Goal: Task Accomplishment & Management: Manage account settings

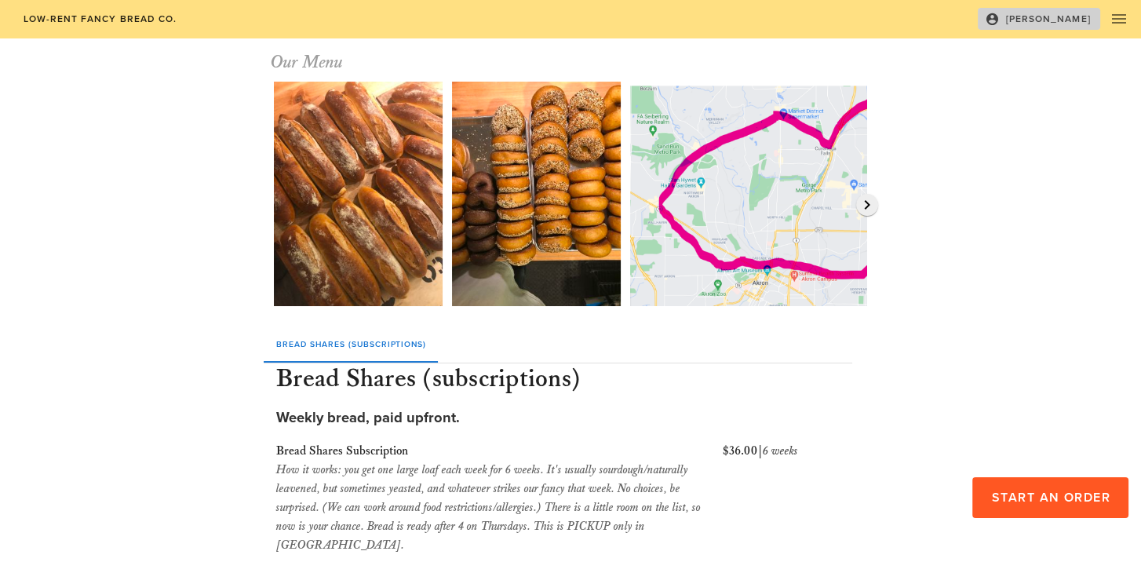
click at [999, 15] on icon "button" at bounding box center [992, 19] width 14 height 14
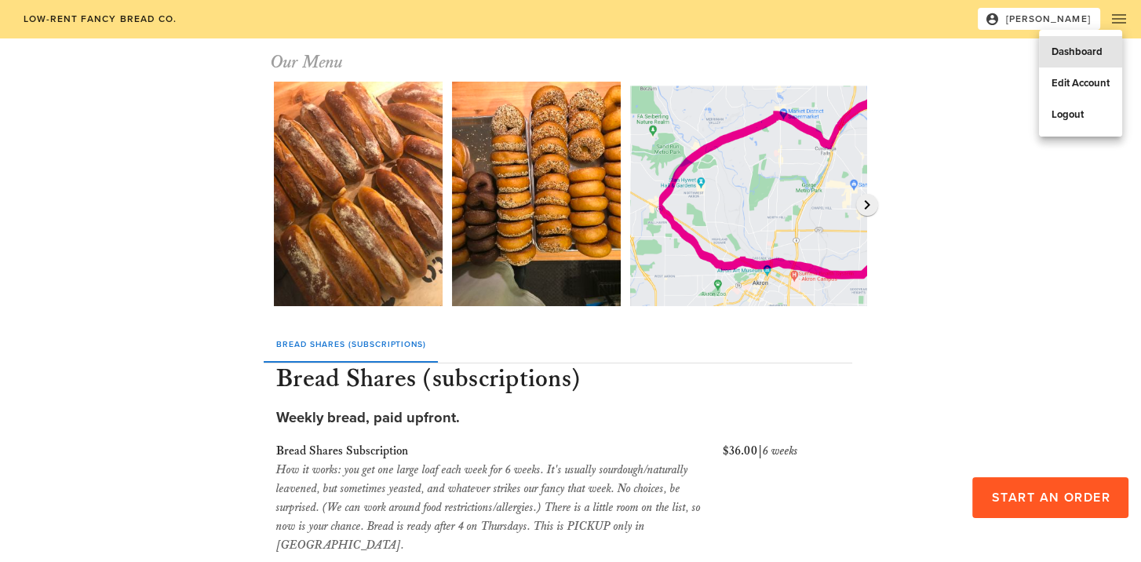
click at [1075, 53] on div "Dashboard" at bounding box center [1080, 52] width 58 height 13
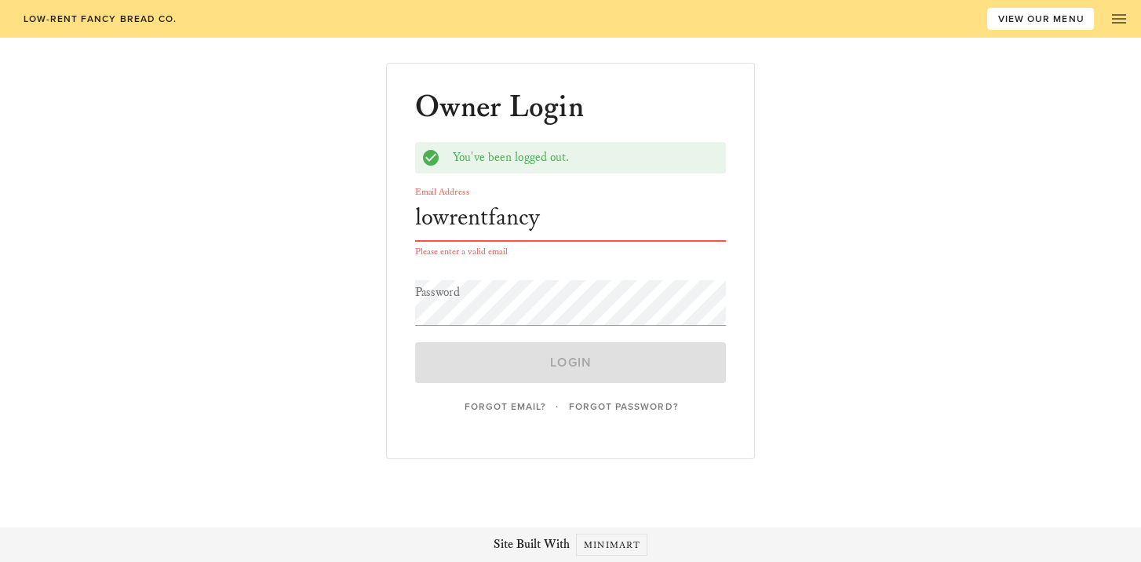
type input "[EMAIL_ADDRESS][DOMAIN_NAME]"
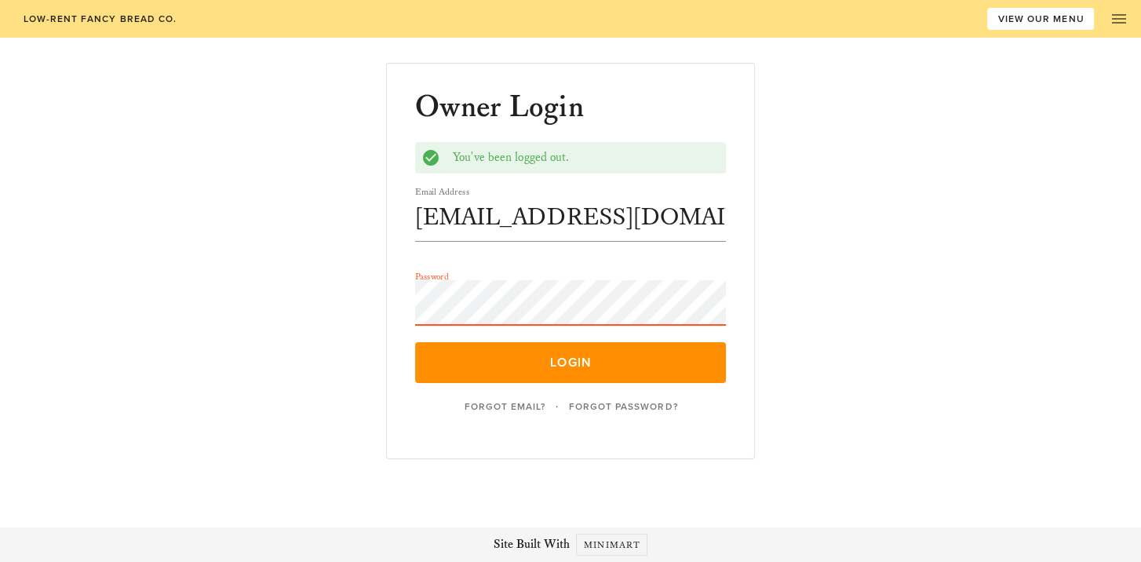
click at [415, 342] on button "Login" at bounding box center [570, 362] width 311 height 41
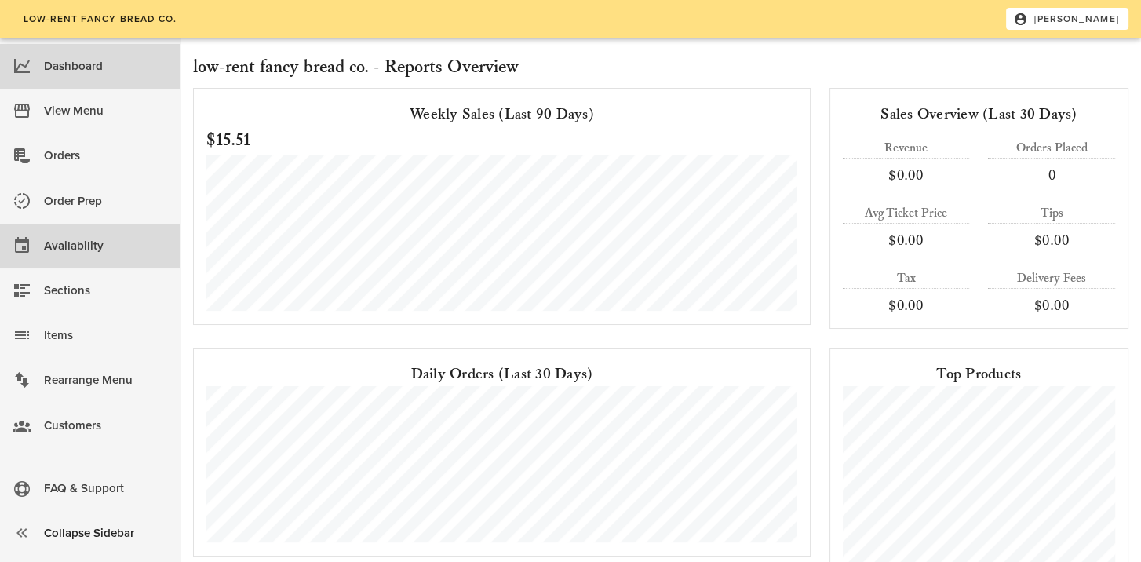
click at [71, 253] on div "Availability" at bounding box center [106, 246] width 124 height 26
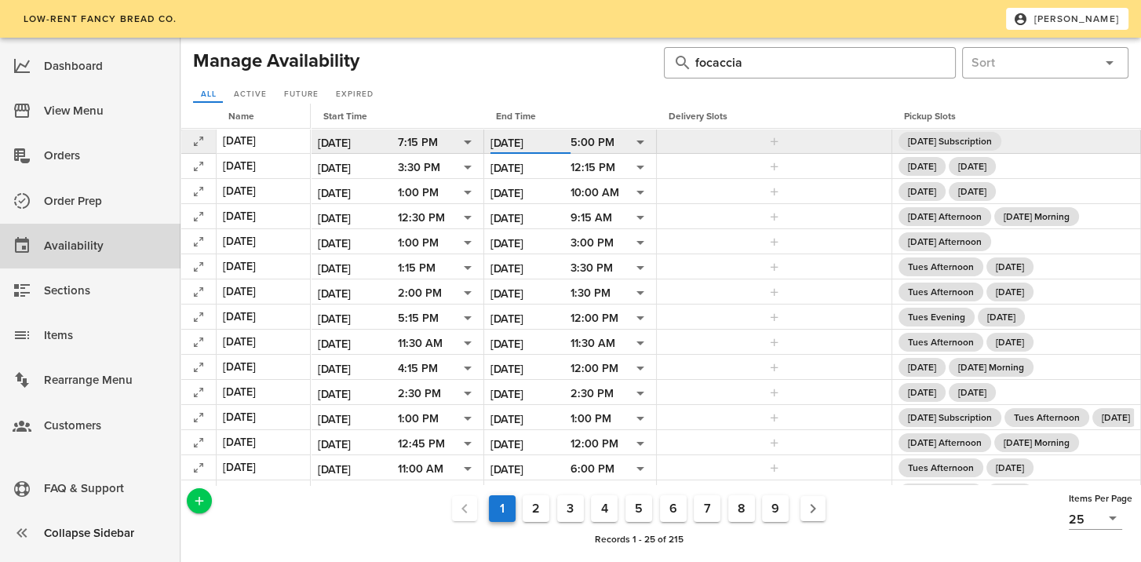
click at [520, 140] on input "[DATE]" at bounding box center [530, 143] width 80 height 20
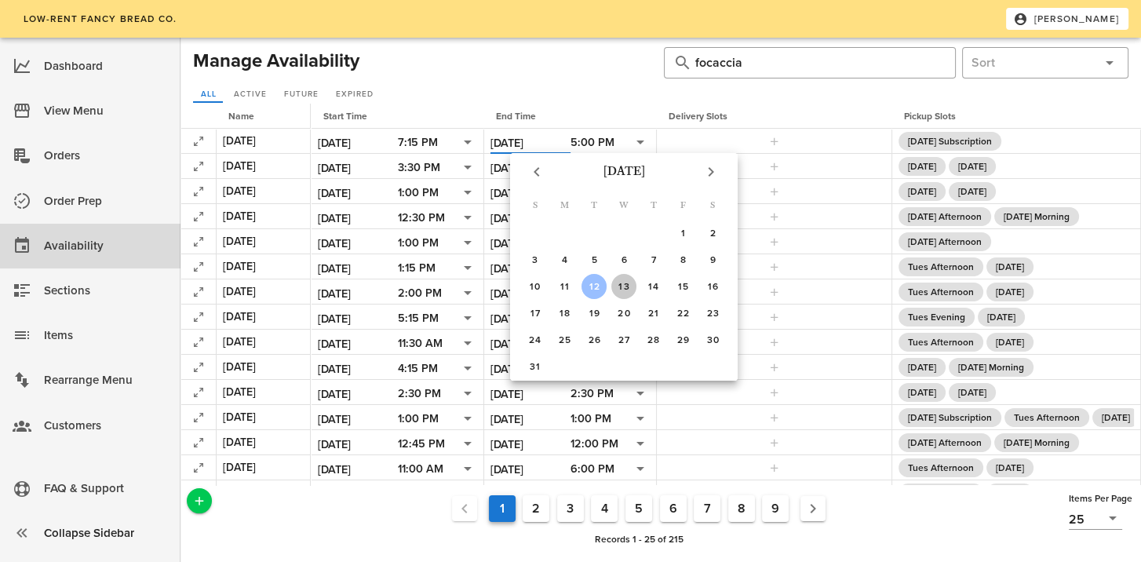
click at [624, 286] on div "13" at bounding box center [623, 286] width 25 height 11
type input "[DATE]"
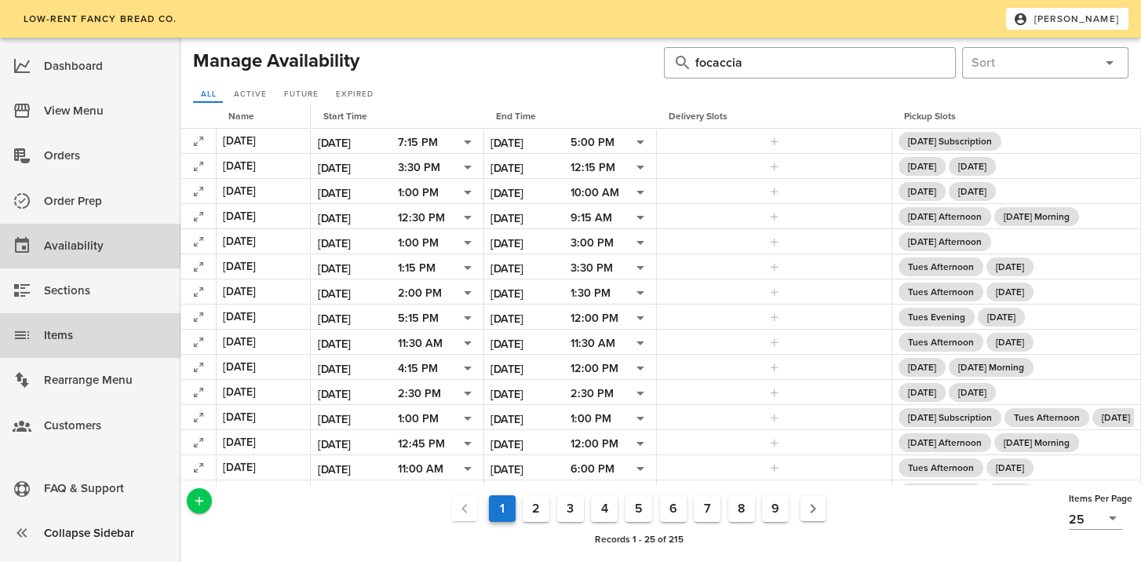
click at [64, 335] on div "Items" at bounding box center [106, 335] width 124 height 26
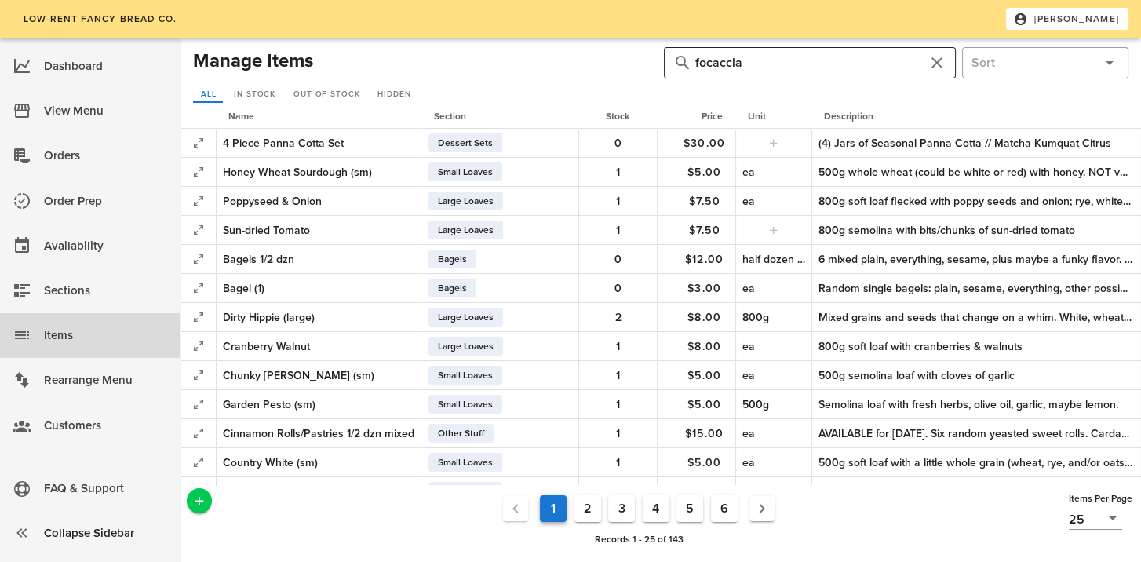
drag, startPoint x: 946, startPoint y: 65, endPoint x: 938, endPoint y: 64, distance: 8.7
click at [938, 64] on div "​ focaccia" at bounding box center [810, 62] width 292 height 31
click at [938, 64] on button "clear icon" at bounding box center [936, 62] width 19 height 19
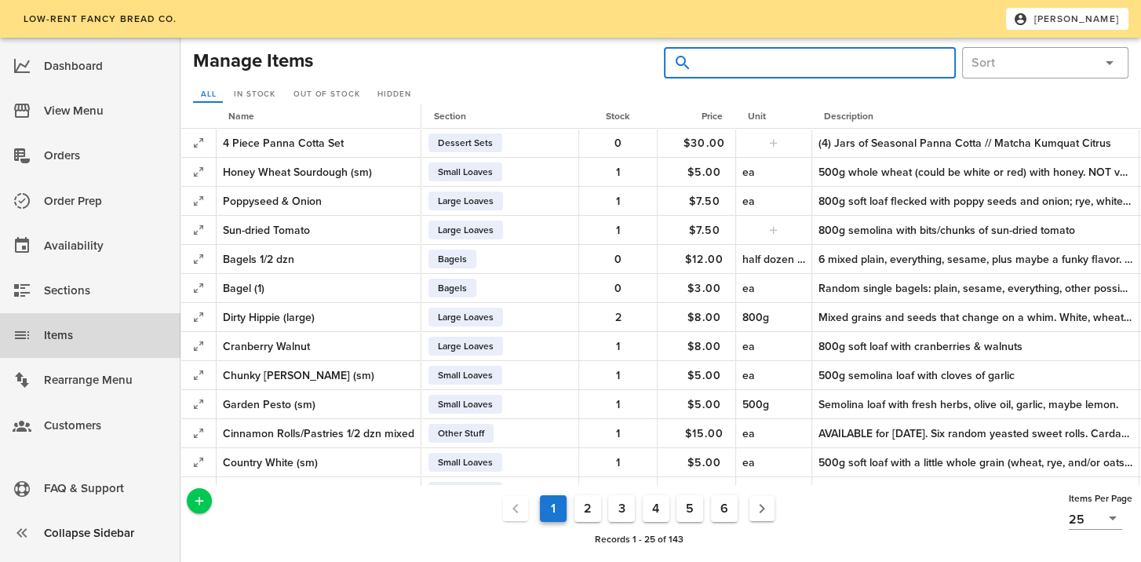
click at [823, 63] on input "text" at bounding box center [819, 62] width 248 height 25
type input "jalapen"
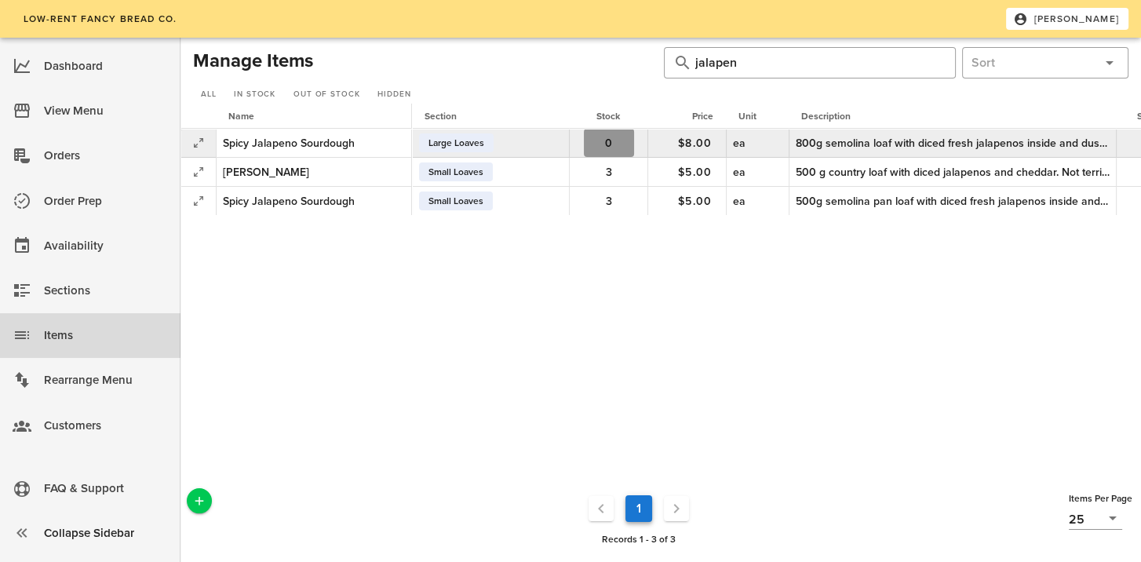
click at [614, 143] on span "0" at bounding box center [609, 143] width 50 height 13
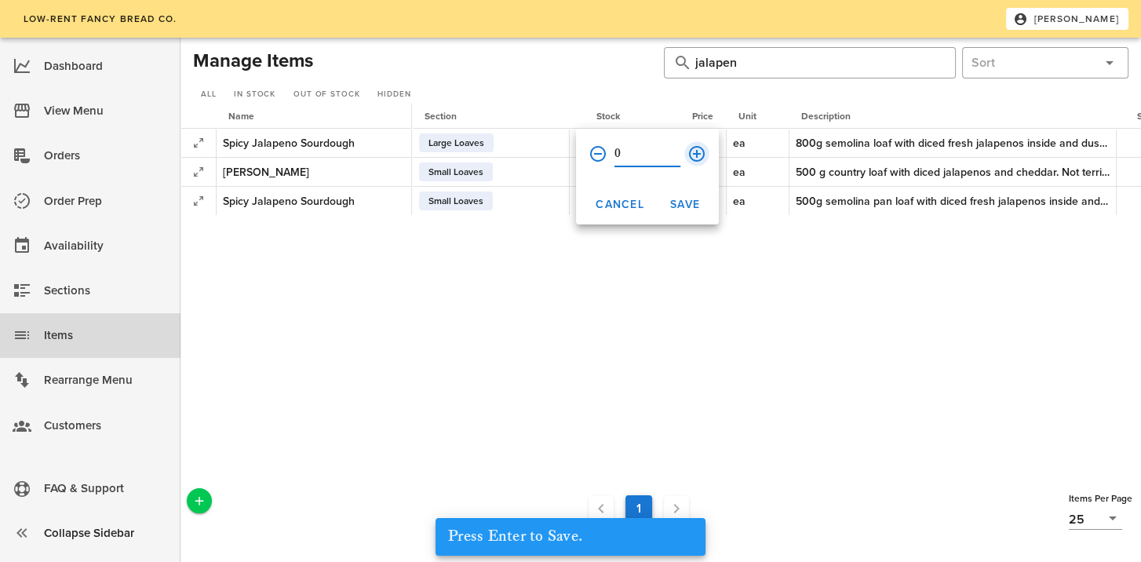
click at [694, 155] on button "append icon" at bounding box center [696, 153] width 19 height 19
type input "3"
click at [691, 200] on span "Save" at bounding box center [684, 204] width 31 height 13
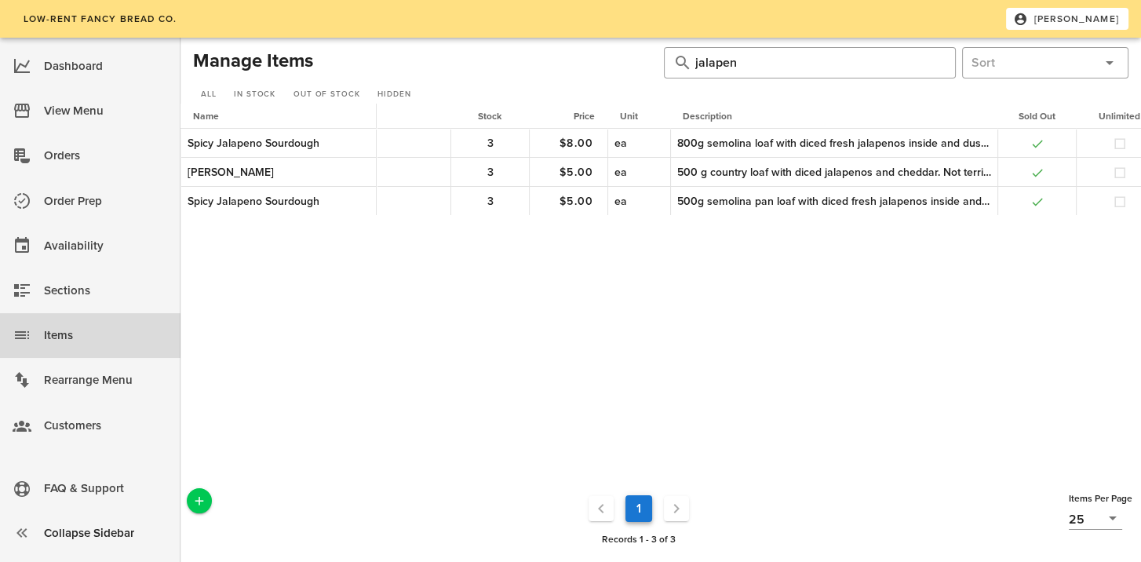
scroll to position [0, 282]
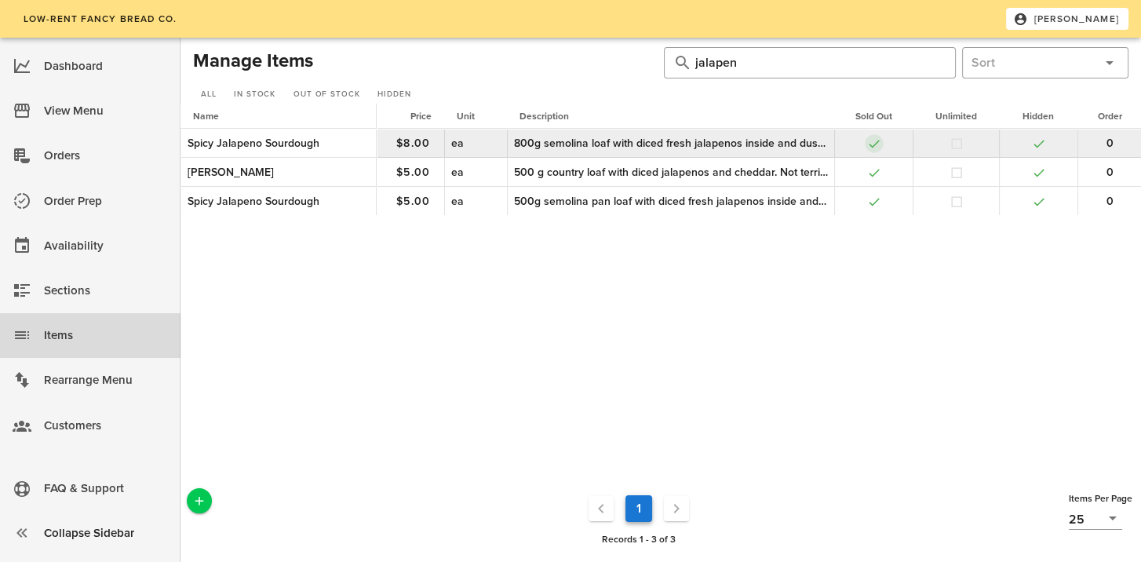
click at [872, 149] on button "button" at bounding box center [874, 144] width 14 height 14
click at [1038, 144] on button "button" at bounding box center [1039, 144] width 14 height 14
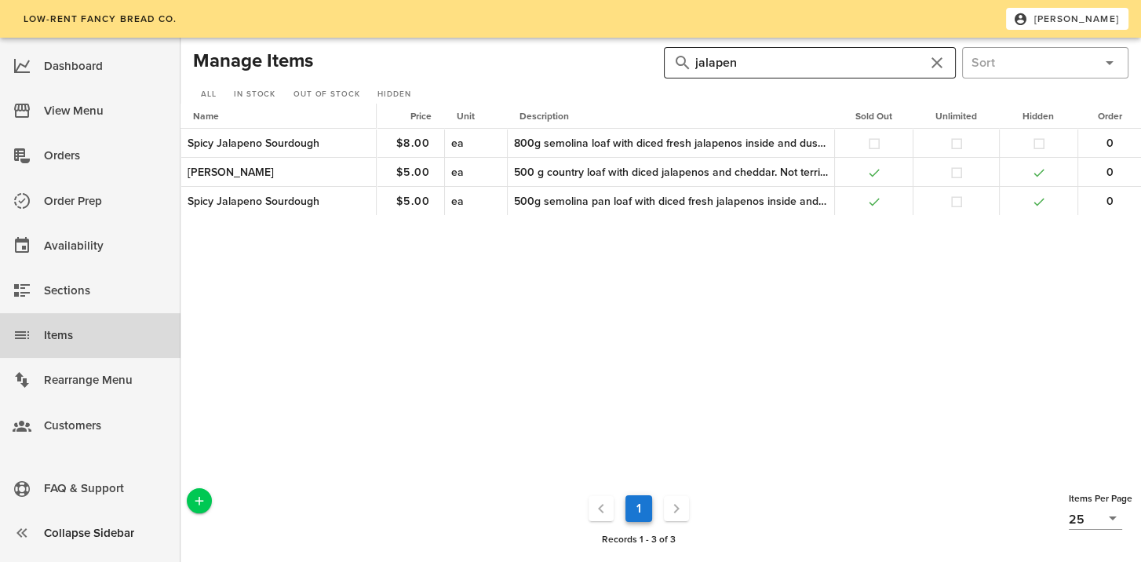
click at [760, 60] on input "jalapen" at bounding box center [809, 62] width 229 height 25
drag, startPoint x: 758, startPoint y: 64, endPoint x: 552, endPoint y: 51, distance: 206.8
click at [552, 51] on div "Manage Items ​ jalapen ​ All In Stock Out of Stock Hidden" at bounding box center [660, 75] width 941 height 63
type input "dirty"
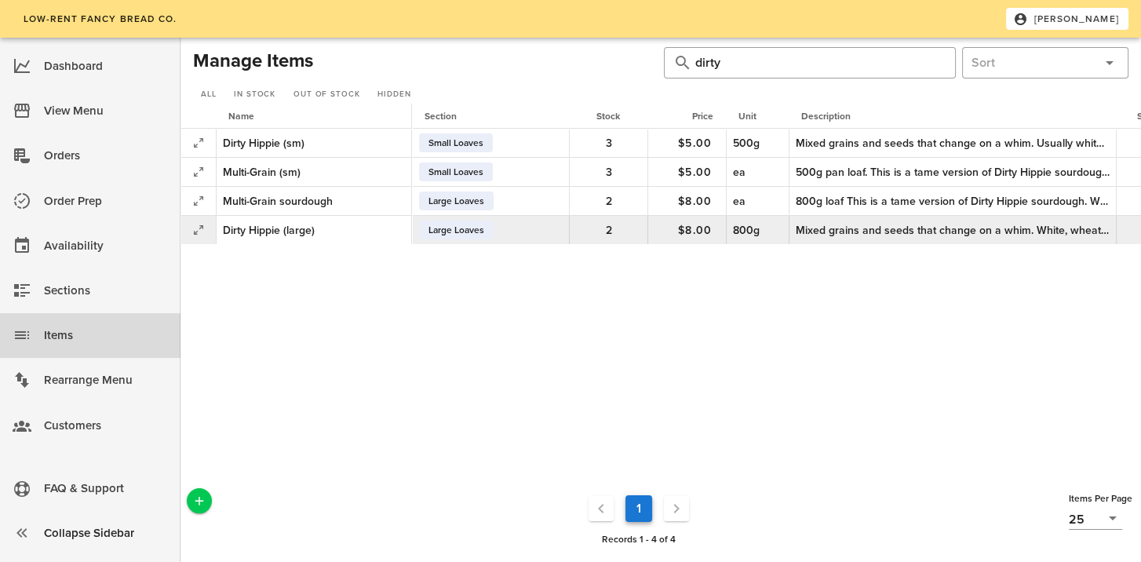
click at [582, 236] on div "2" at bounding box center [608, 230] width 65 height 28
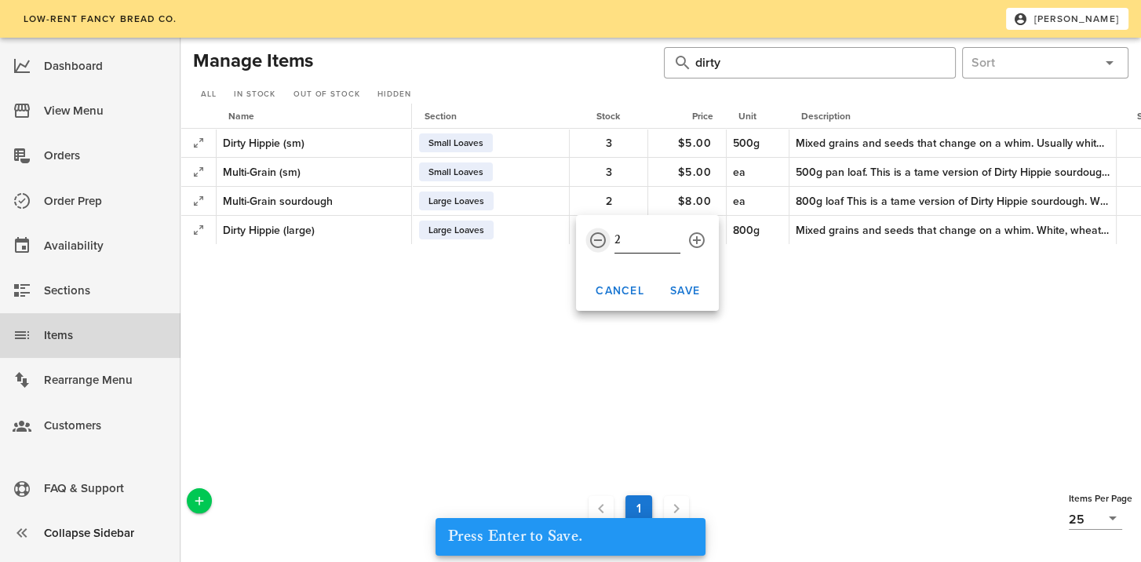
click at [592, 240] on button "prepend icon" at bounding box center [597, 240] width 19 height 19
type input "1"
click at [686, 285] on span "Save" at bounding box center [684, 290] width 31 height 13
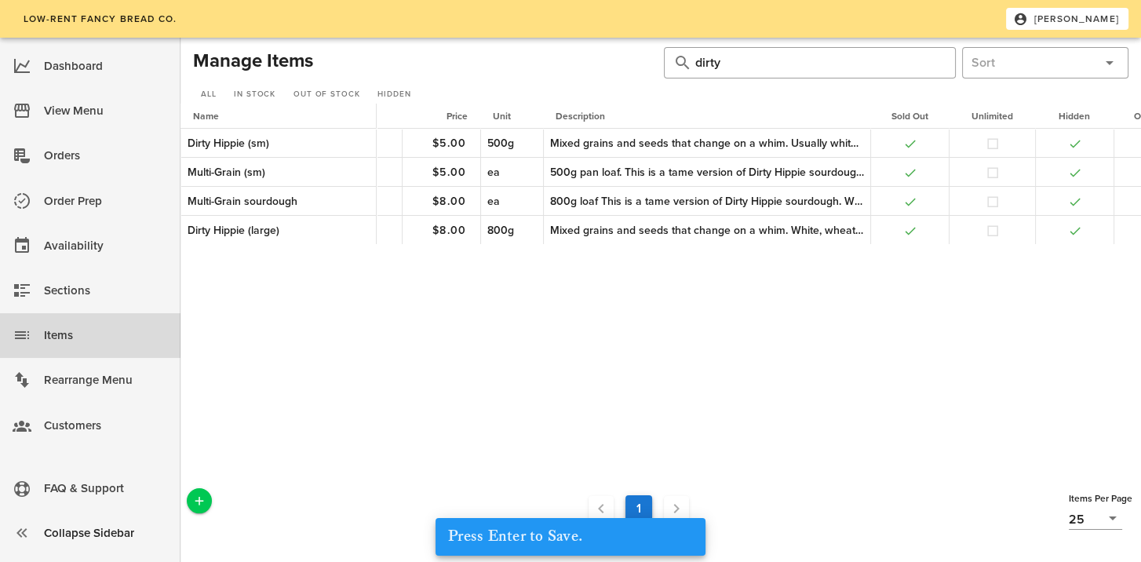
scroll to position [0, 282]
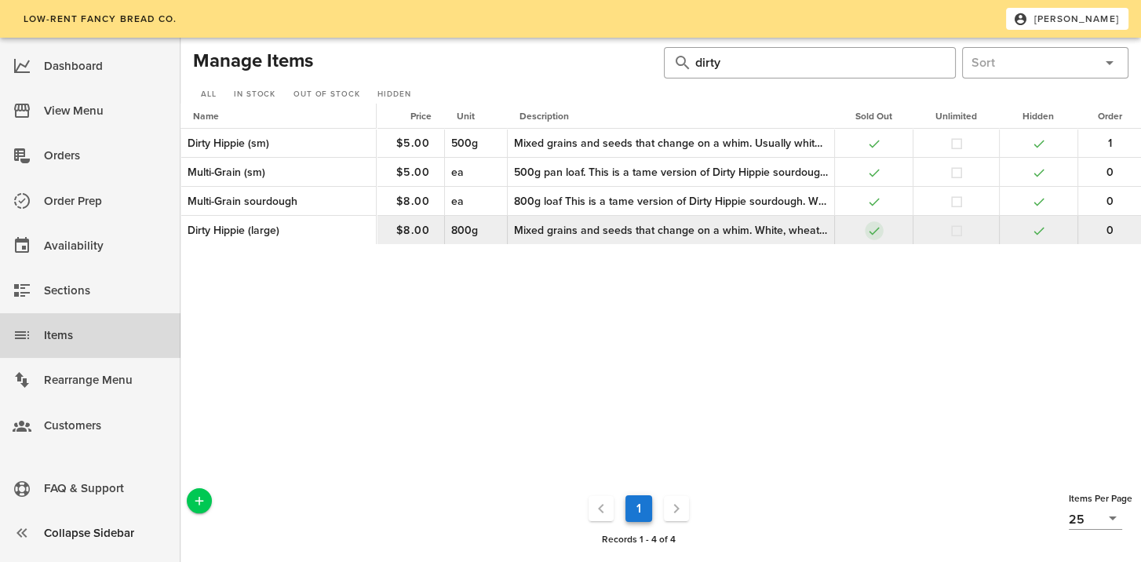
click at [869, 231] on button "button" at bounding box center [874, 231] width 14 height 14
click at [1033, 233] on button "button" at bounding box center [1039, 231] width 14 height 14
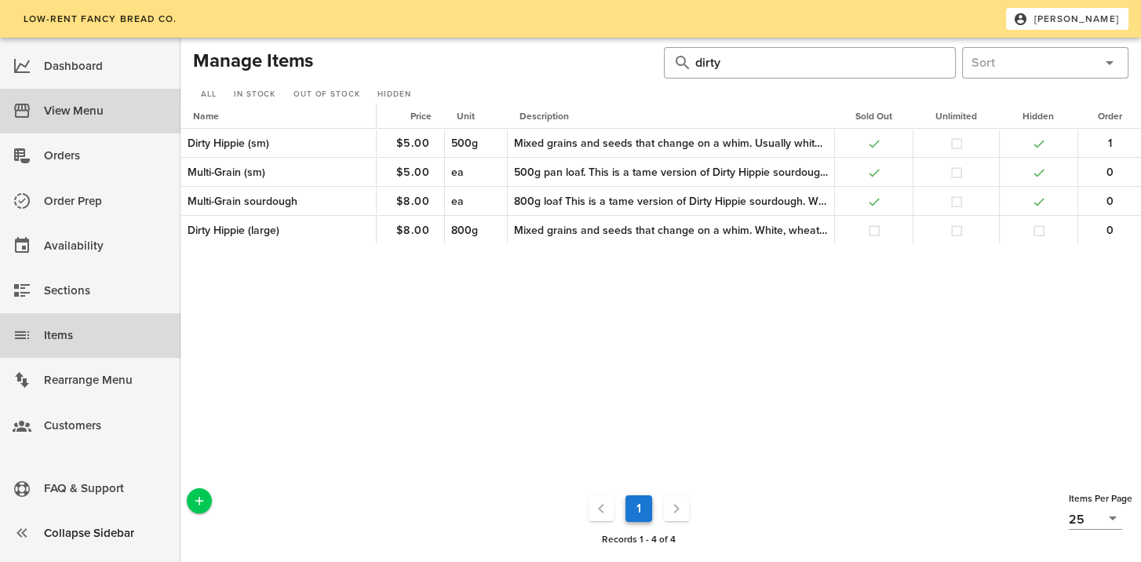
click at [44, 108] on div "View Menu" at bounding box center [106, 111] width 124 height 26
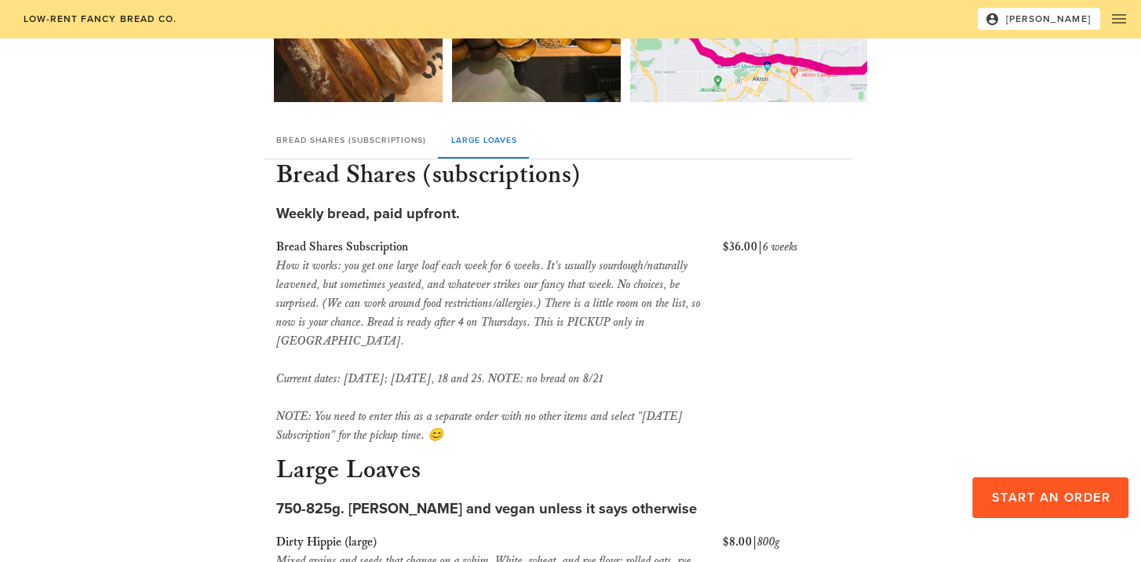
scroll to position [422, 0]
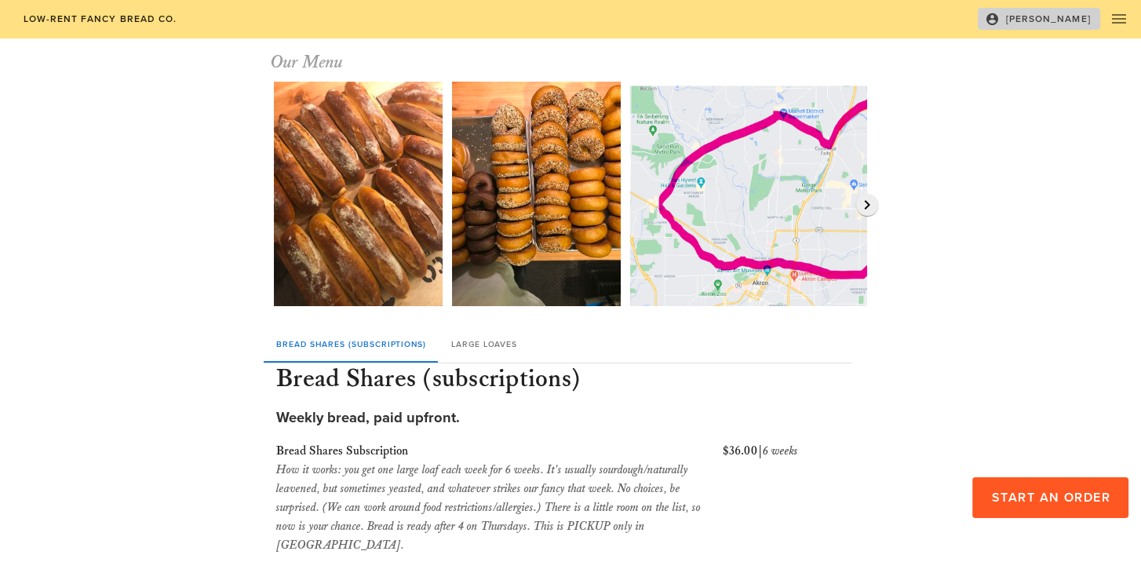
click at [999, 15] on icon "button" at bounding box center [992, 19] width 14 height 14
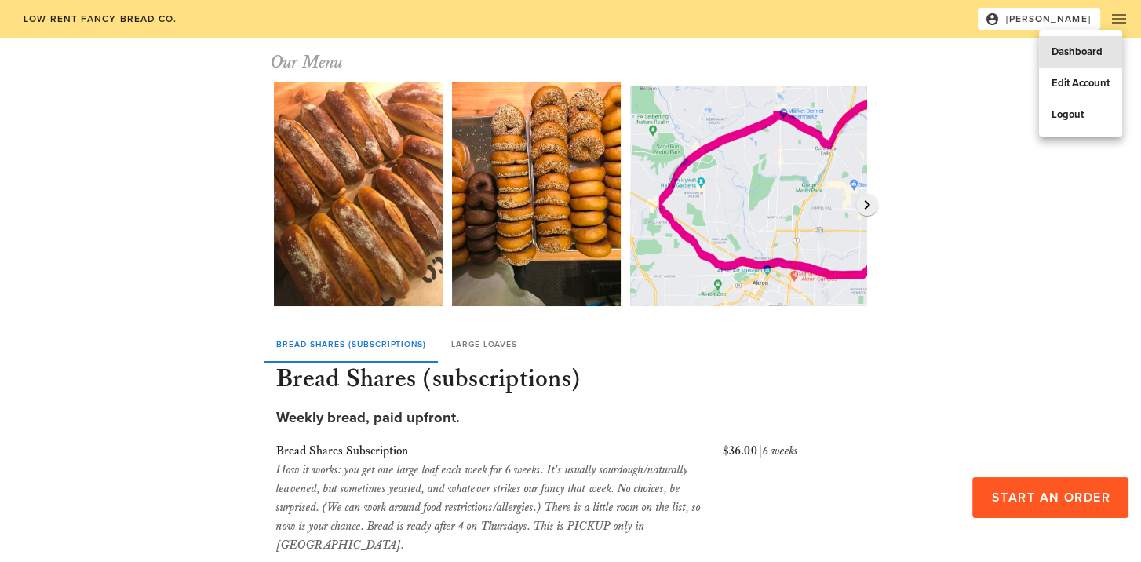
click at [1062, 53] on div "Dashboard" at bounding box center [1080, 52] width 58 height 13
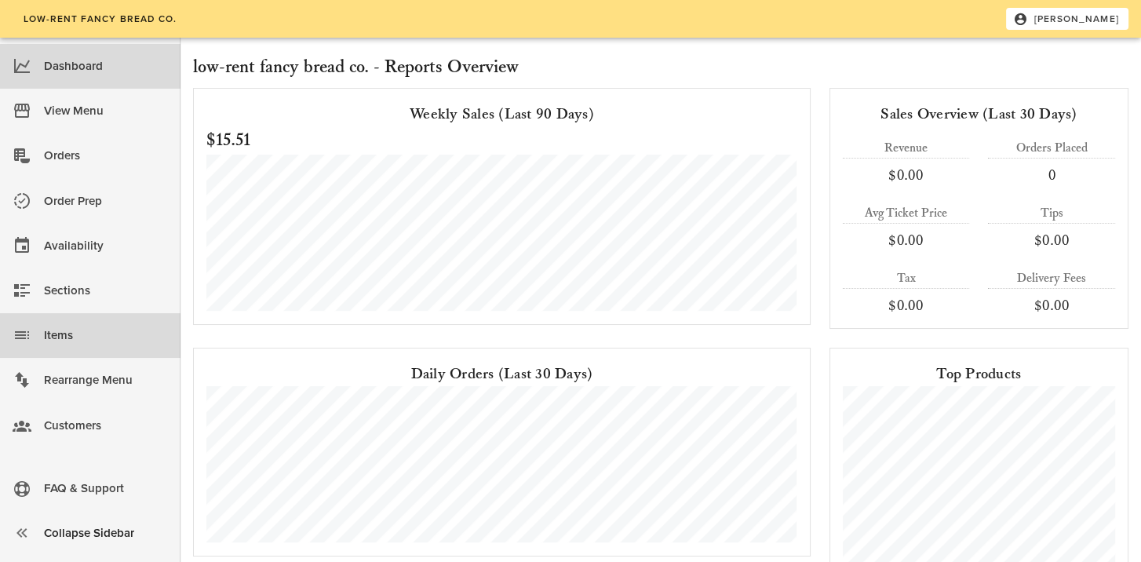
click at [70, 334] on div "Items" at bounding box center [106, 335] width 124 height 26
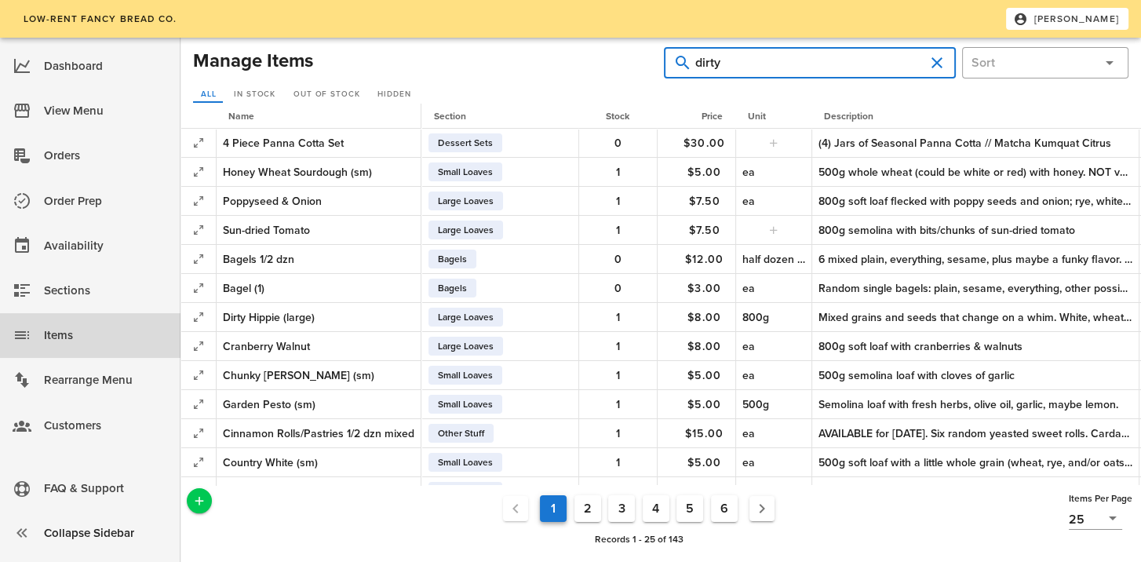
click at [773, 70] on input "dirty" at bounding box center [809, 62] width 229 height 25
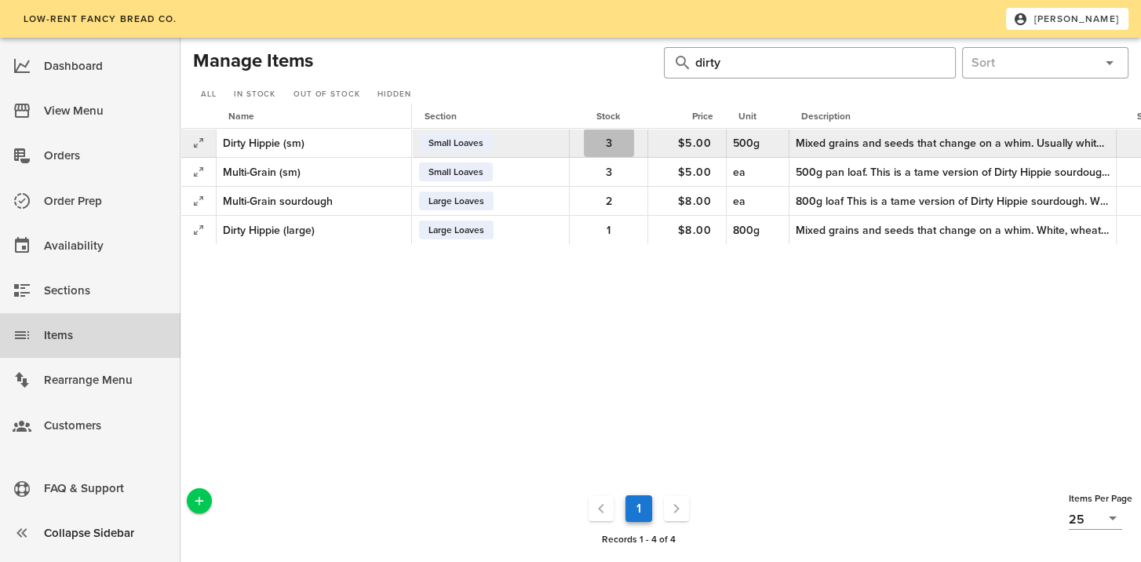
click at [595, 146] on span "3" at bounding box center [609, 143] width 50 height 13
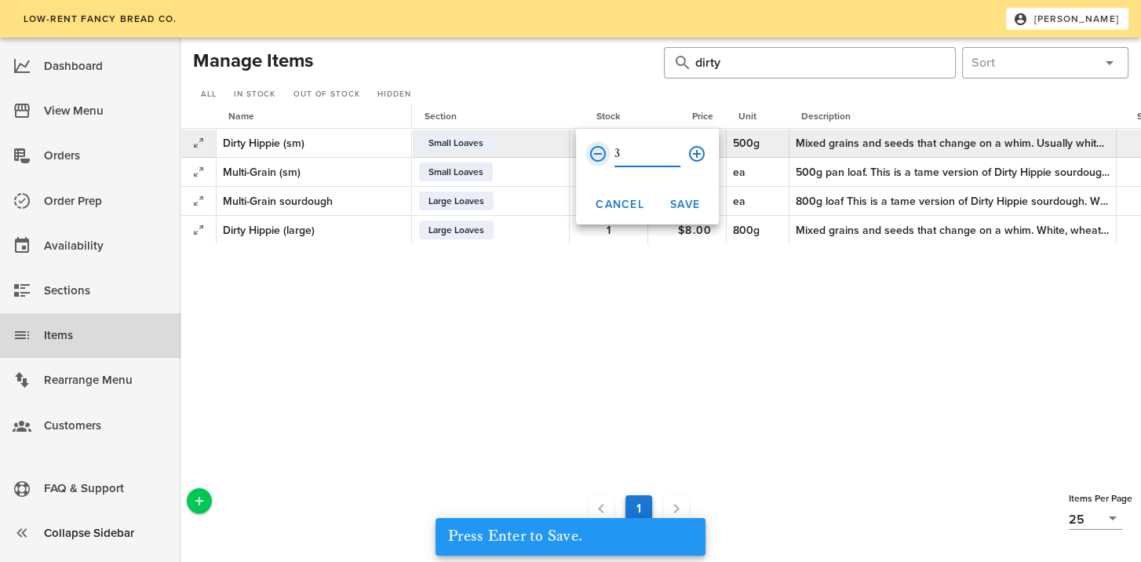
click at [595, 146] on button "prepend icon" at bounding box center [597, 153] width 19 height 19
type input "1"
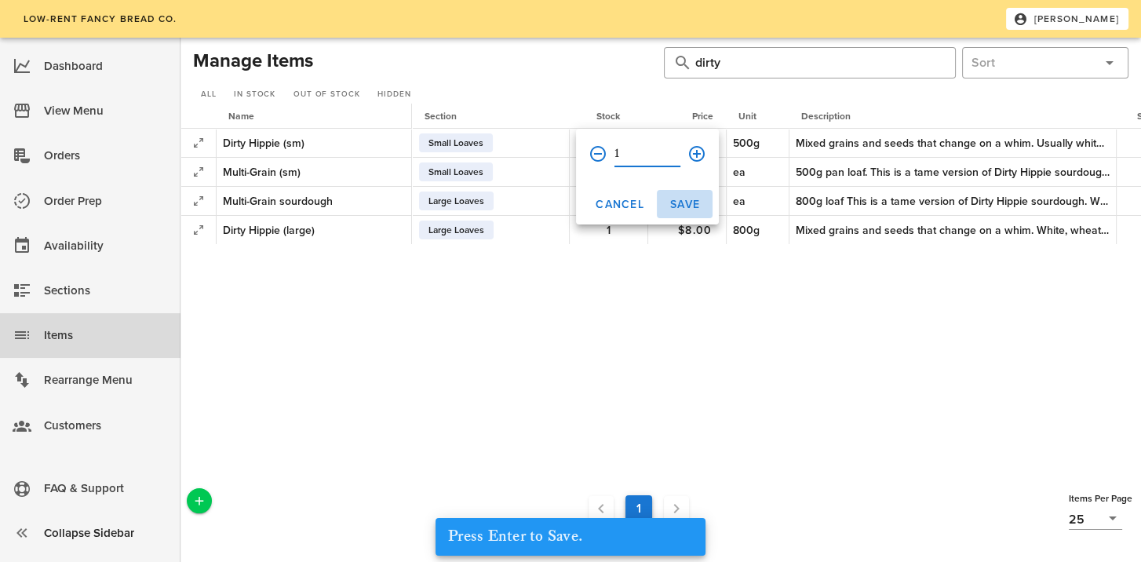
click at [679, 204] on span "Save" at bounding box center [684, 204] width 31 height 13
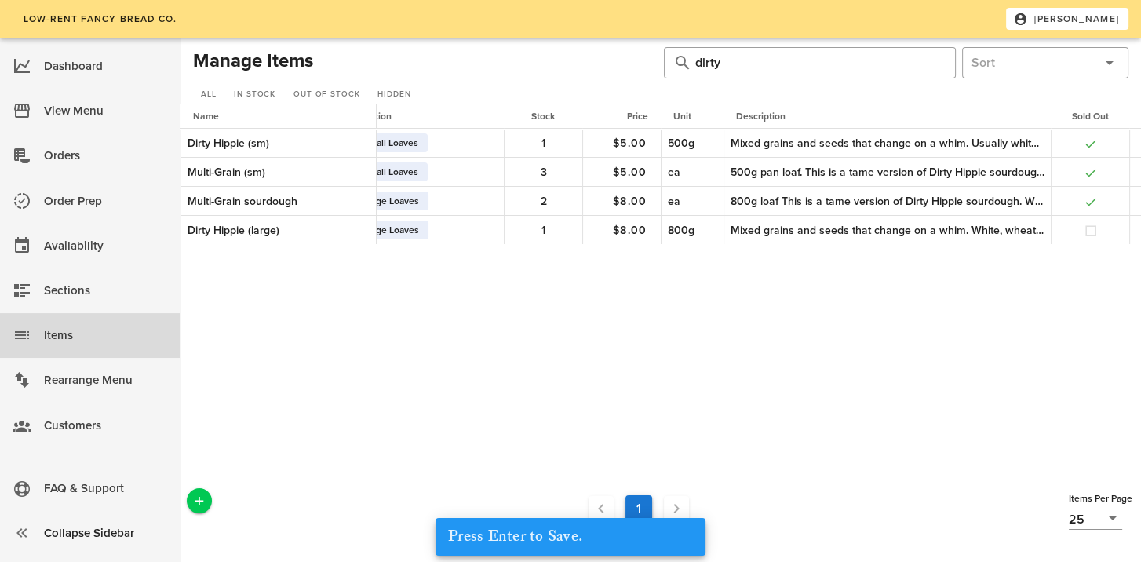
scroll to position [0, 282]
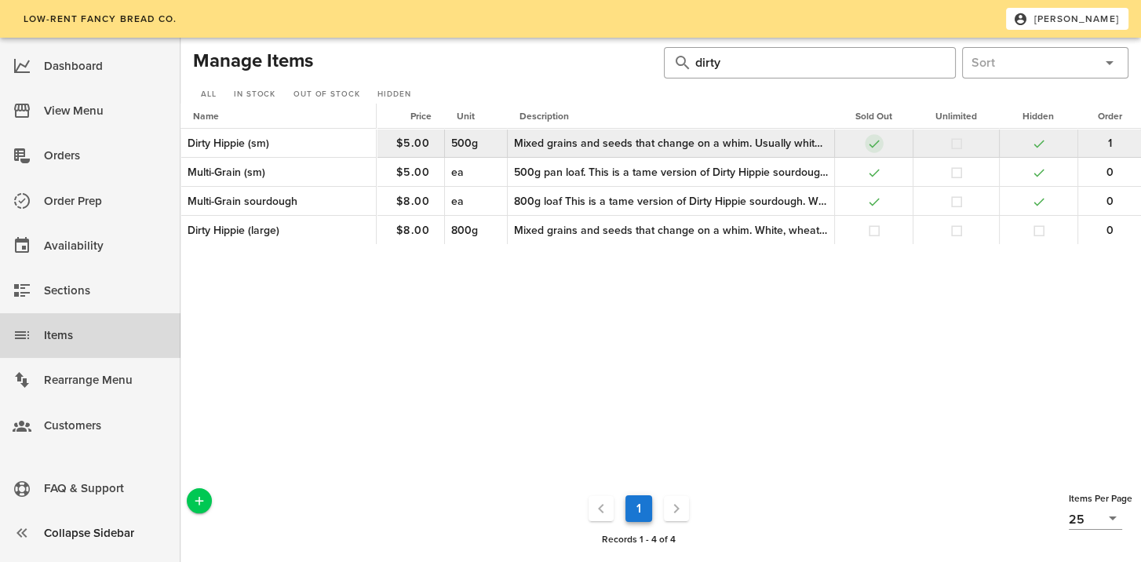
click at [870, 142] on button "button" at bounding box center [874, 144] width 14 height 14
click at [1032, 140] on button "button" at bounding box center [1039, 144] width 14 height 14
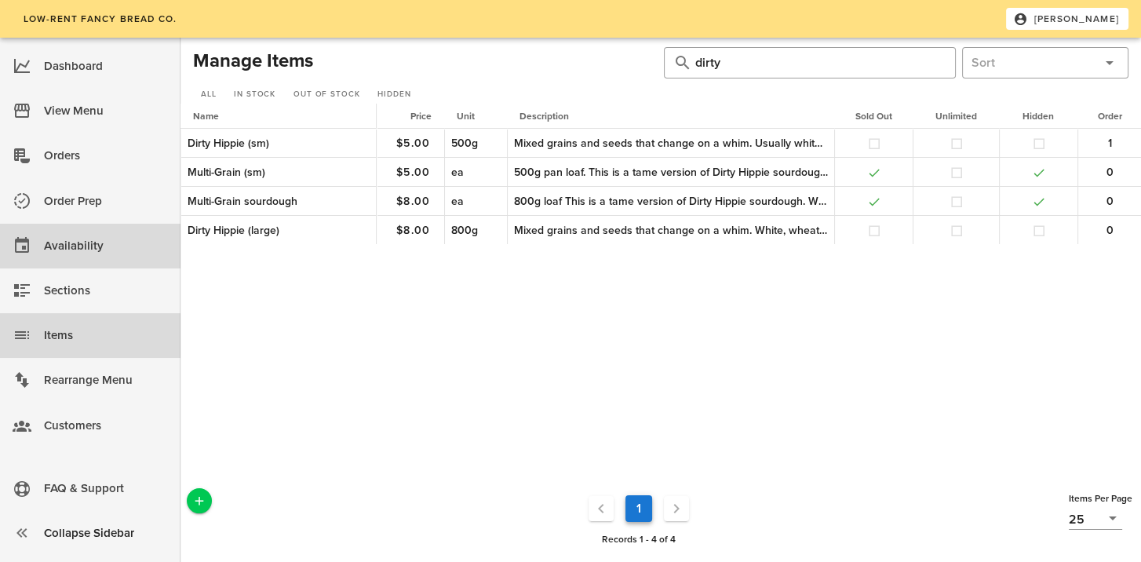
click at [80, 242] on div "Availability" at bounding box center [106, 246] width 124 height 26
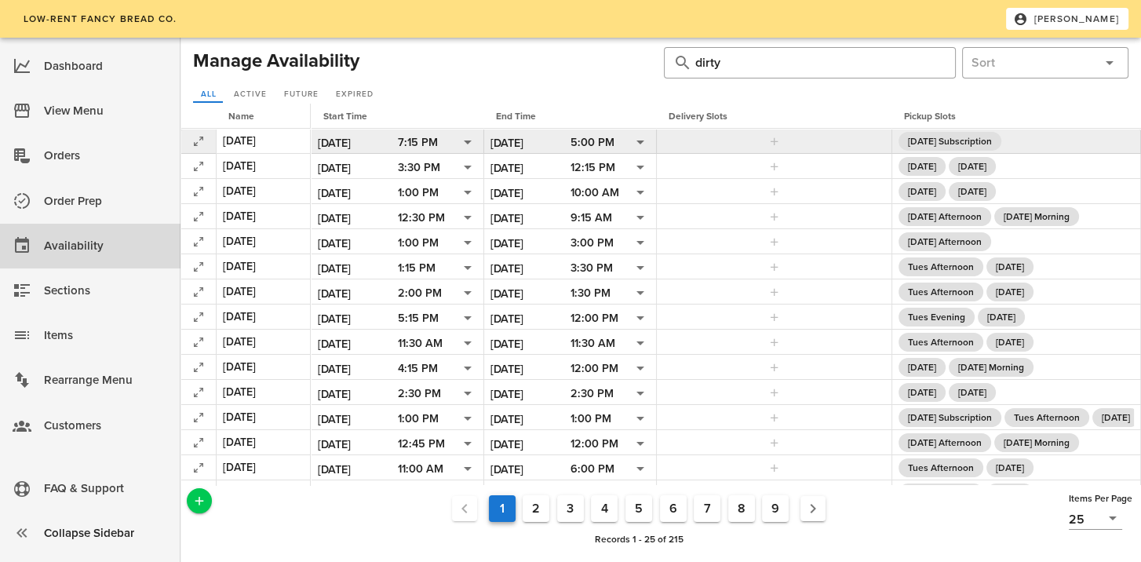
click at [1062, 149] on div "[DATE] Subscription" at bounding box center [1015, 141] width 235 height 19
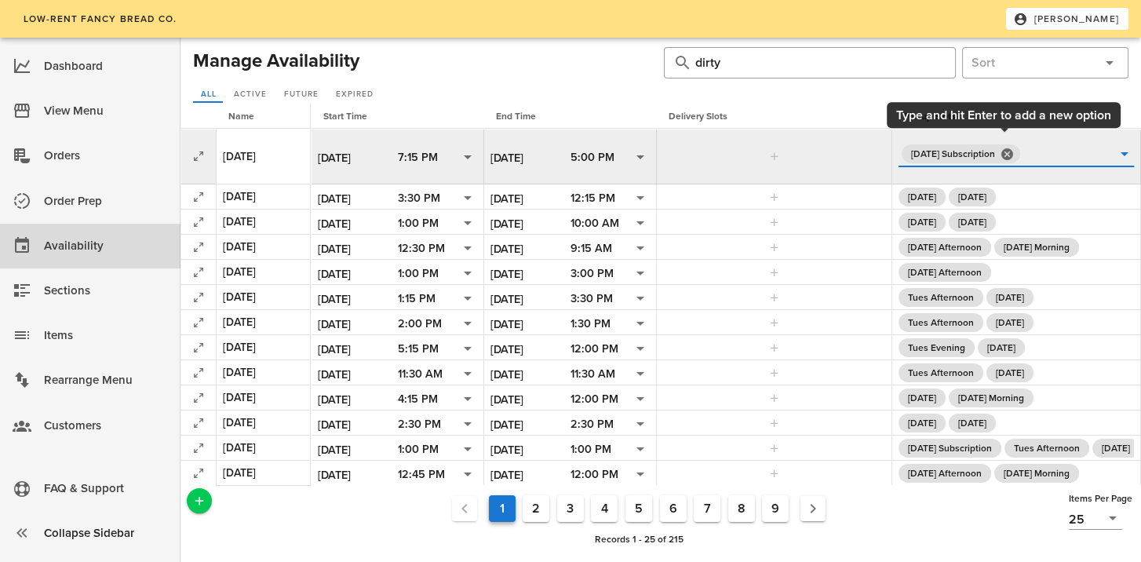
click at [1078, 158] on input "text" at bounding box center [1067, 153] width 89 height 25
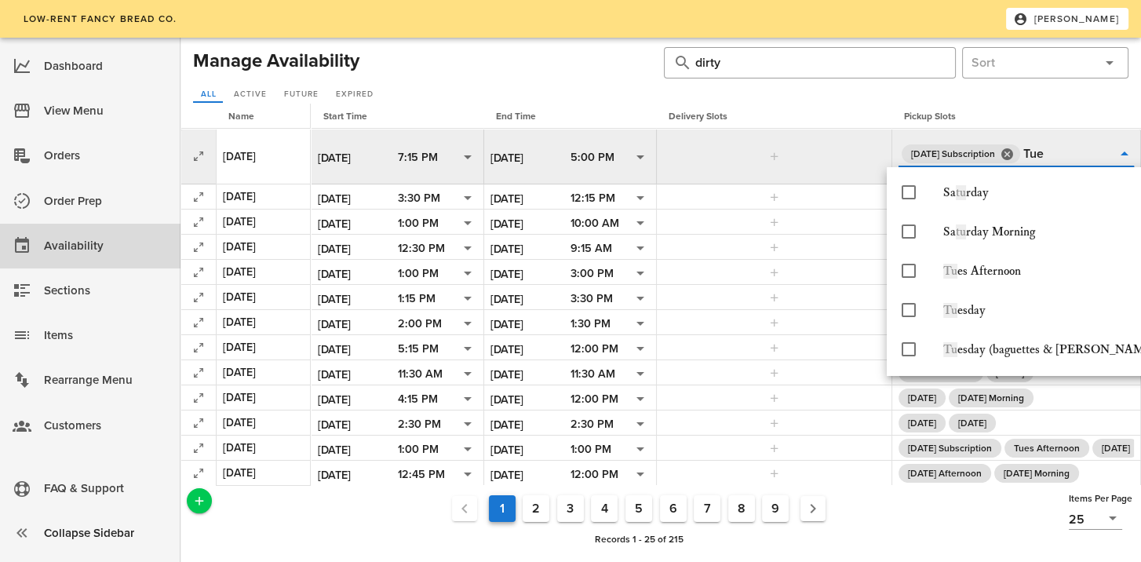
type input "Tues"
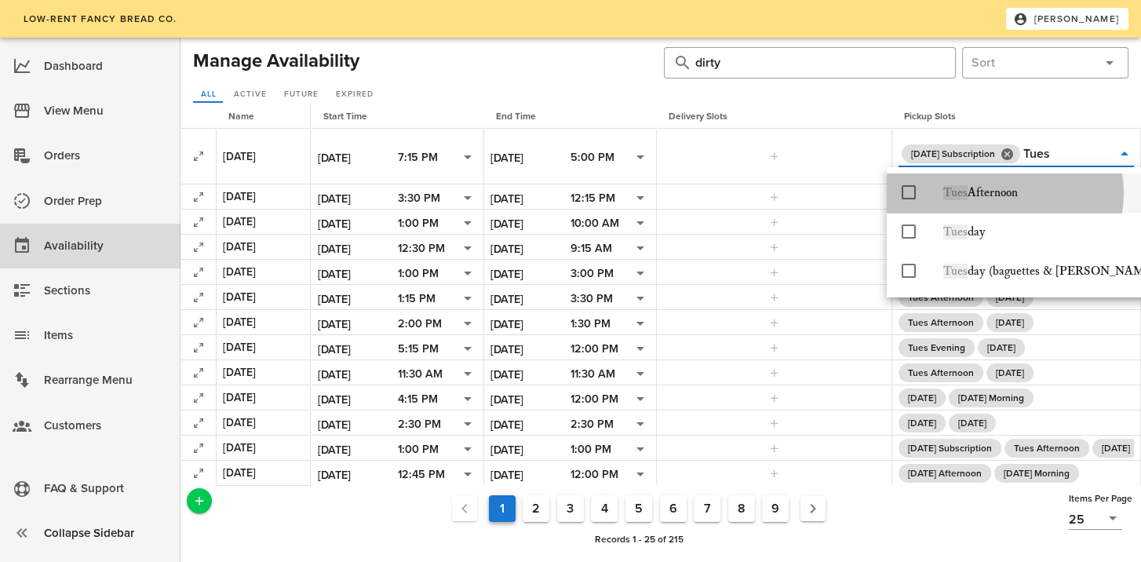
click at [903, 189] on icon at bounding box center [908, 192] width 19 height 19
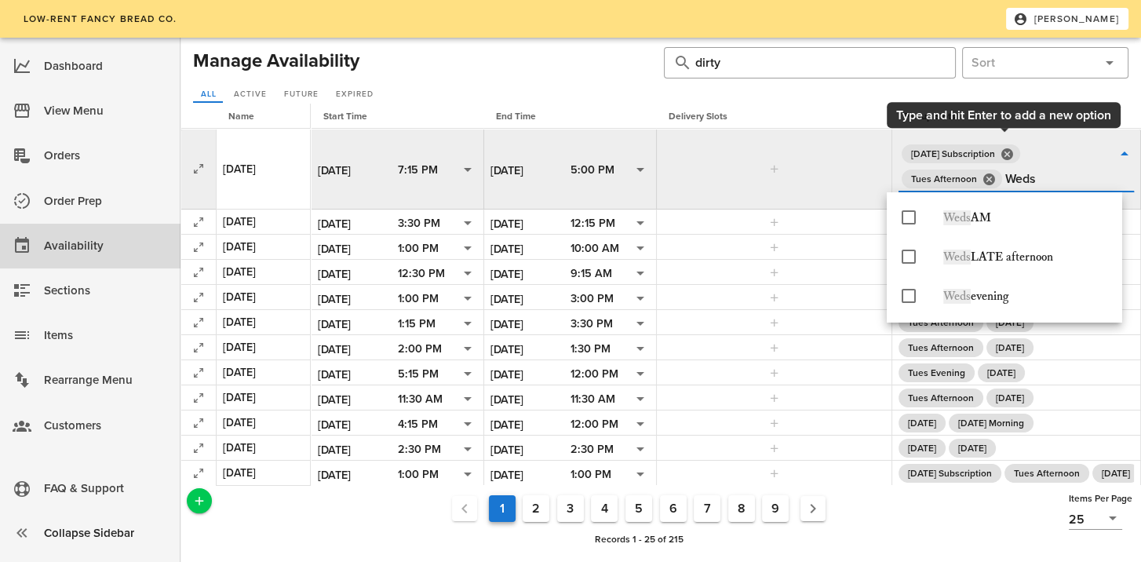
type input "Wed"
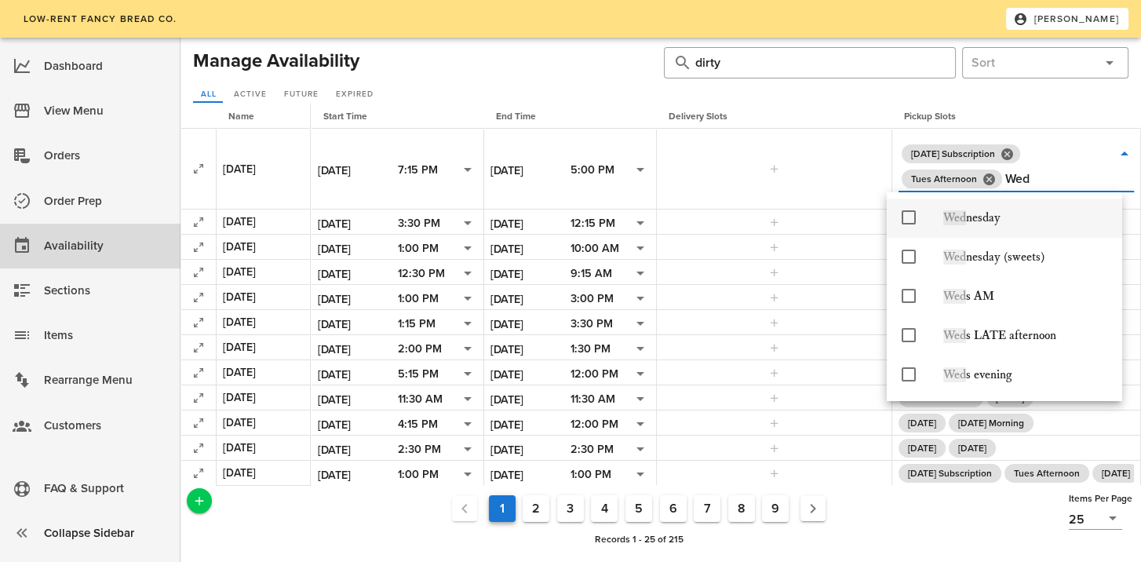
click at [913, 217] on icon at bounding box center [908, 217] width 19 height 19
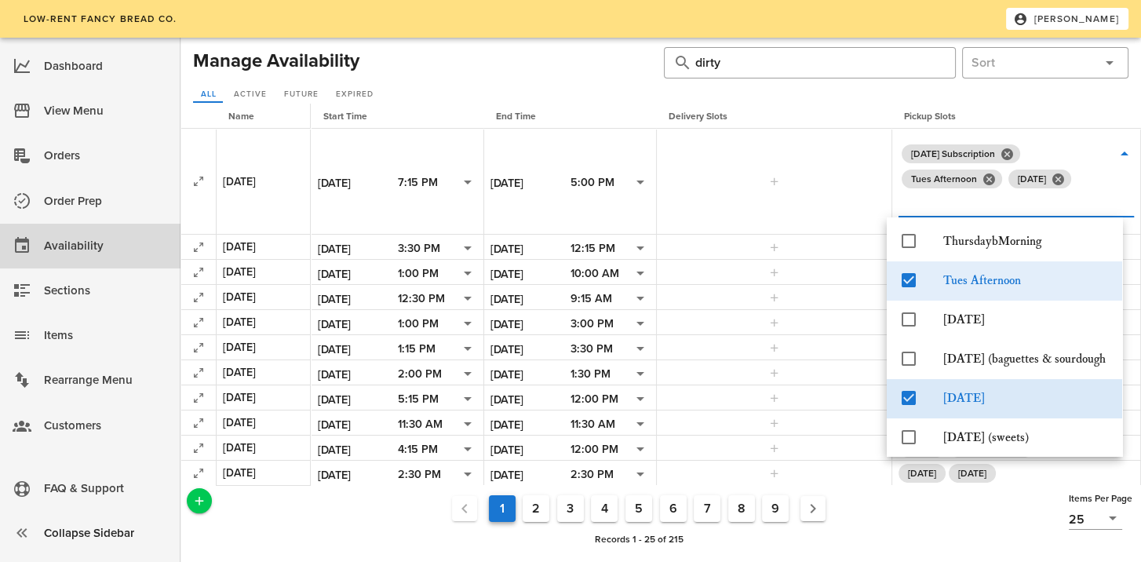
scroll to position [358, 0]
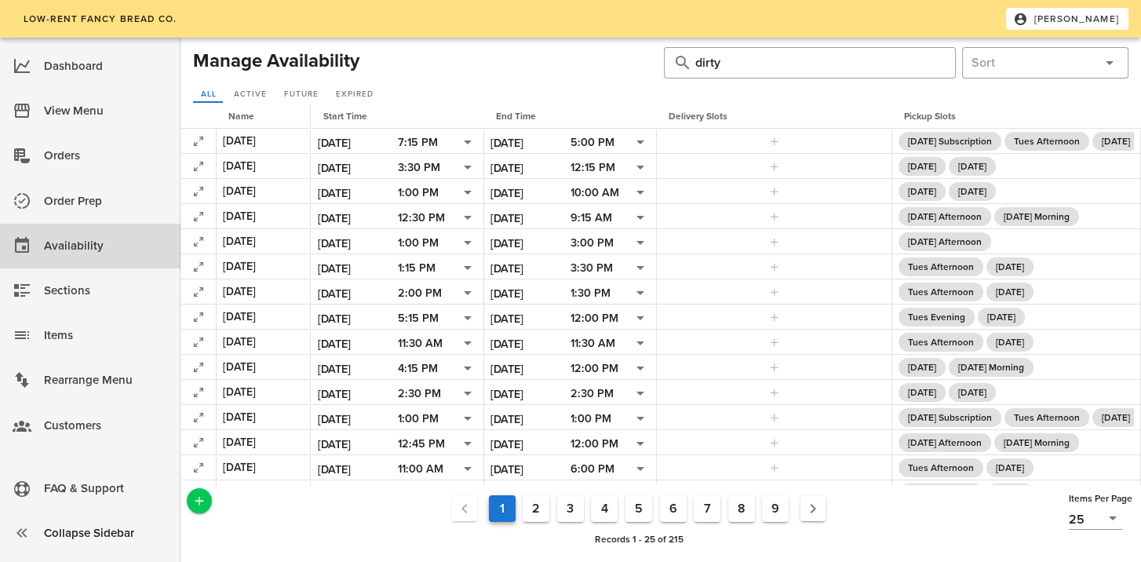
click at [821, 546] on div "Records 1 - 25 of 215" at bounding box center [639, 539] width 854 height 20
click at [71, 109] on div "View Menu" at bounding box center [106, 111] width 124 height 26
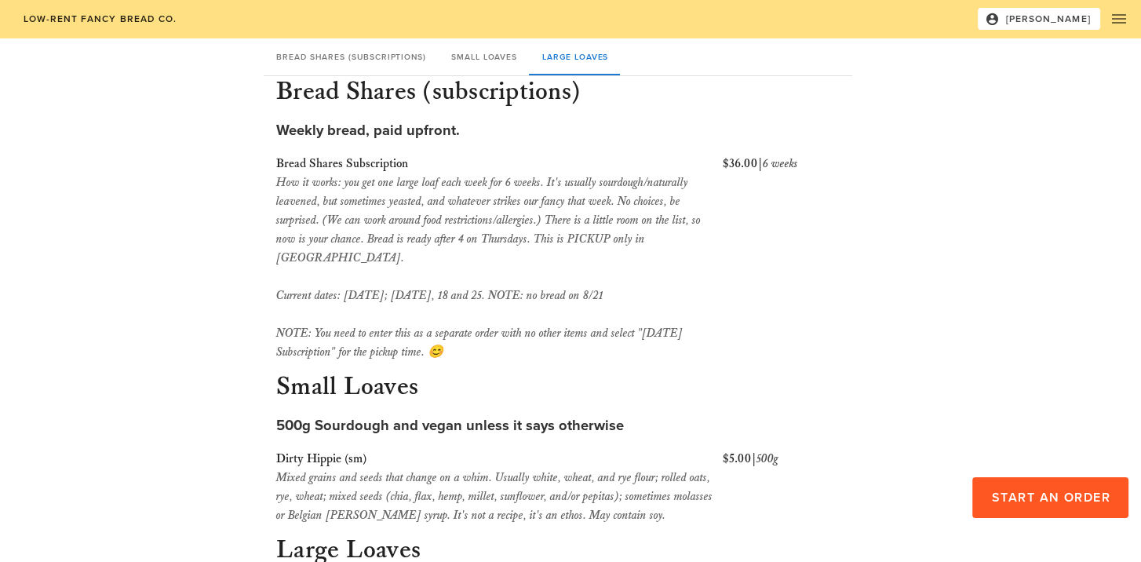
scroll to position [314, 0]
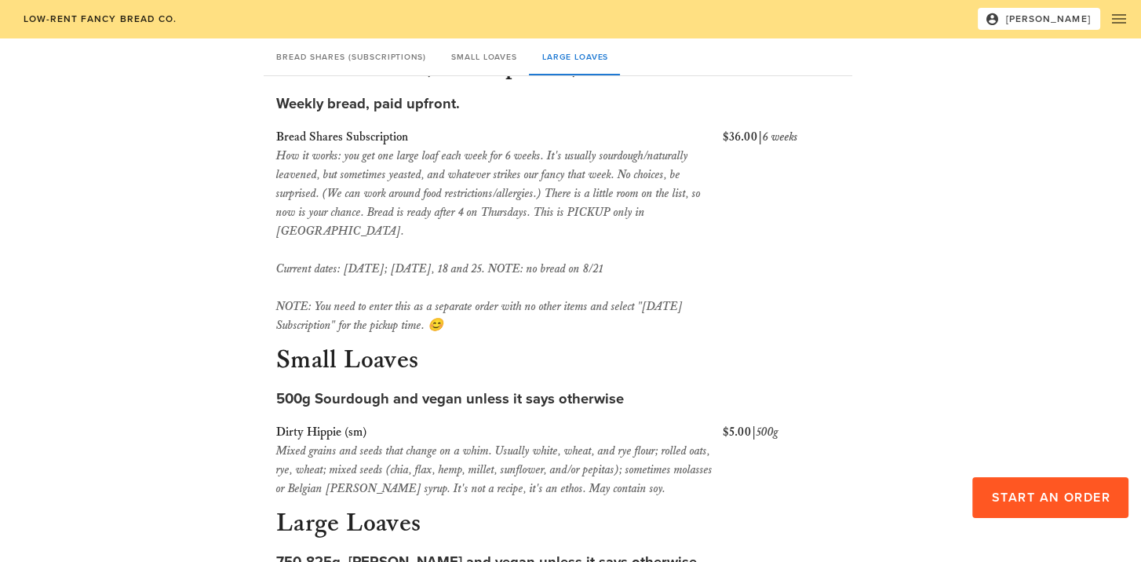
click at [532, 358] on h3 "Small Loaves" at bounding box center [570, 361] width 595 height 35
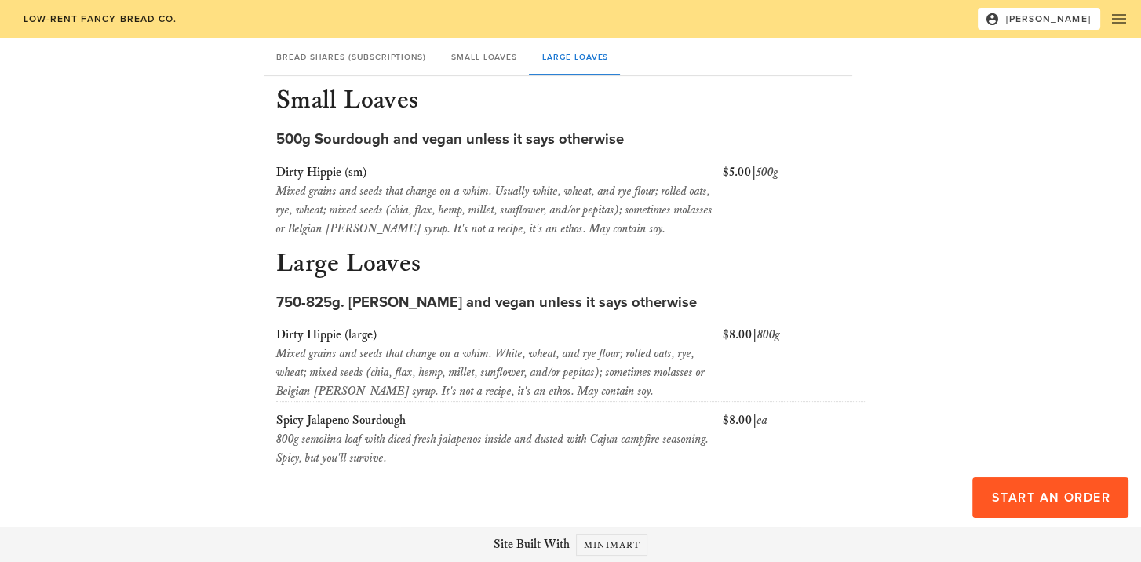
scroll to position [0, 0]
